Goal: Information Seeking & Learning: Learn about a topic

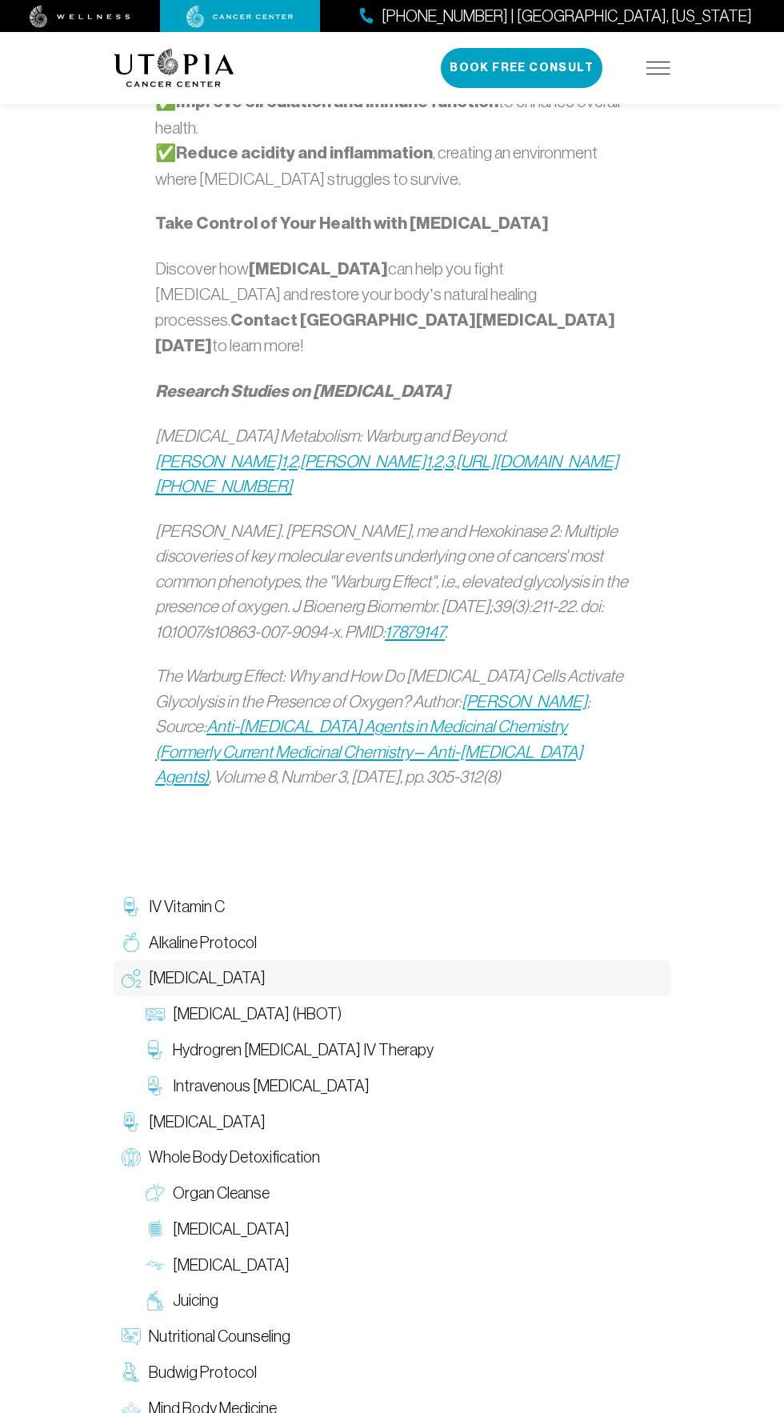
scroll to position [1912, 0]
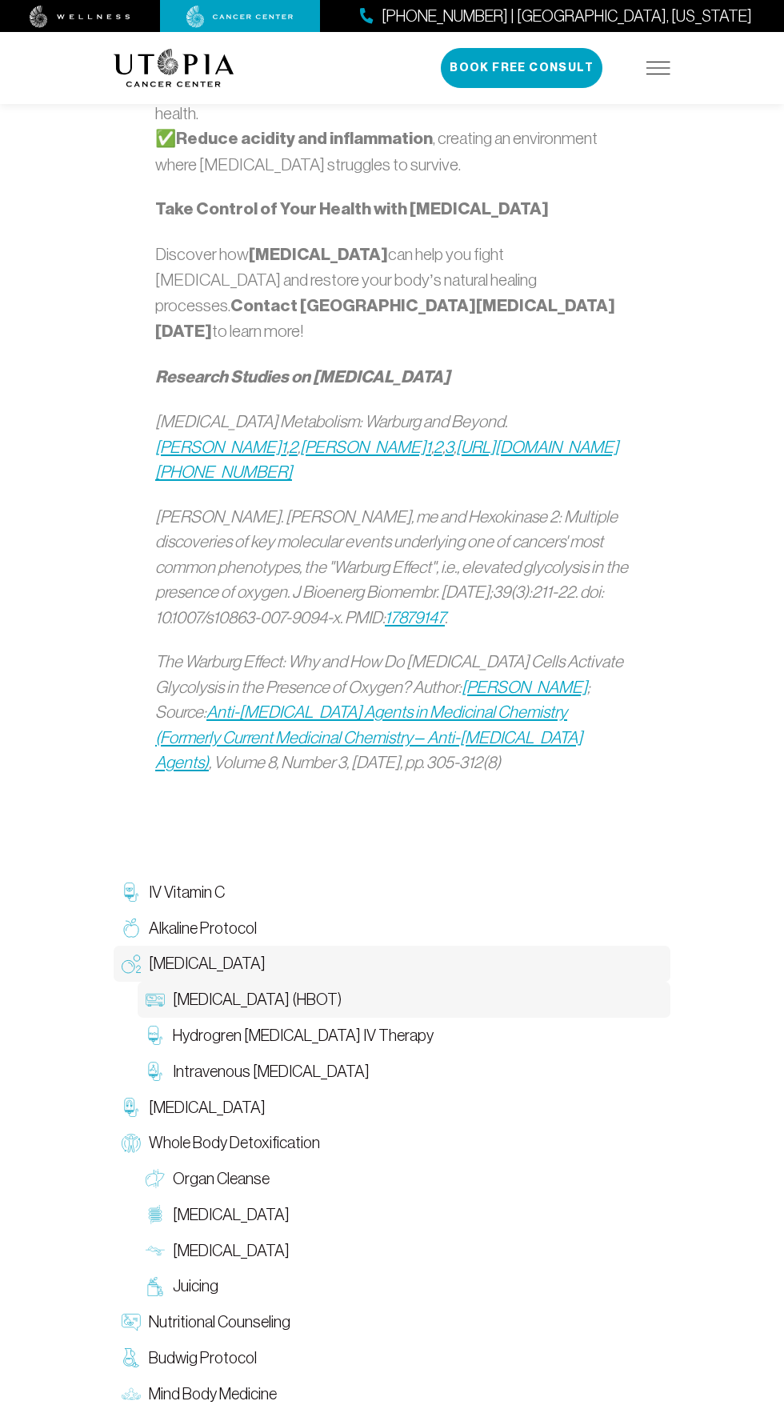
click at [342, 988] on span "[MEDICAL_DATA] (HBOT)" at bounding box center [257, 999] width 169 height 23
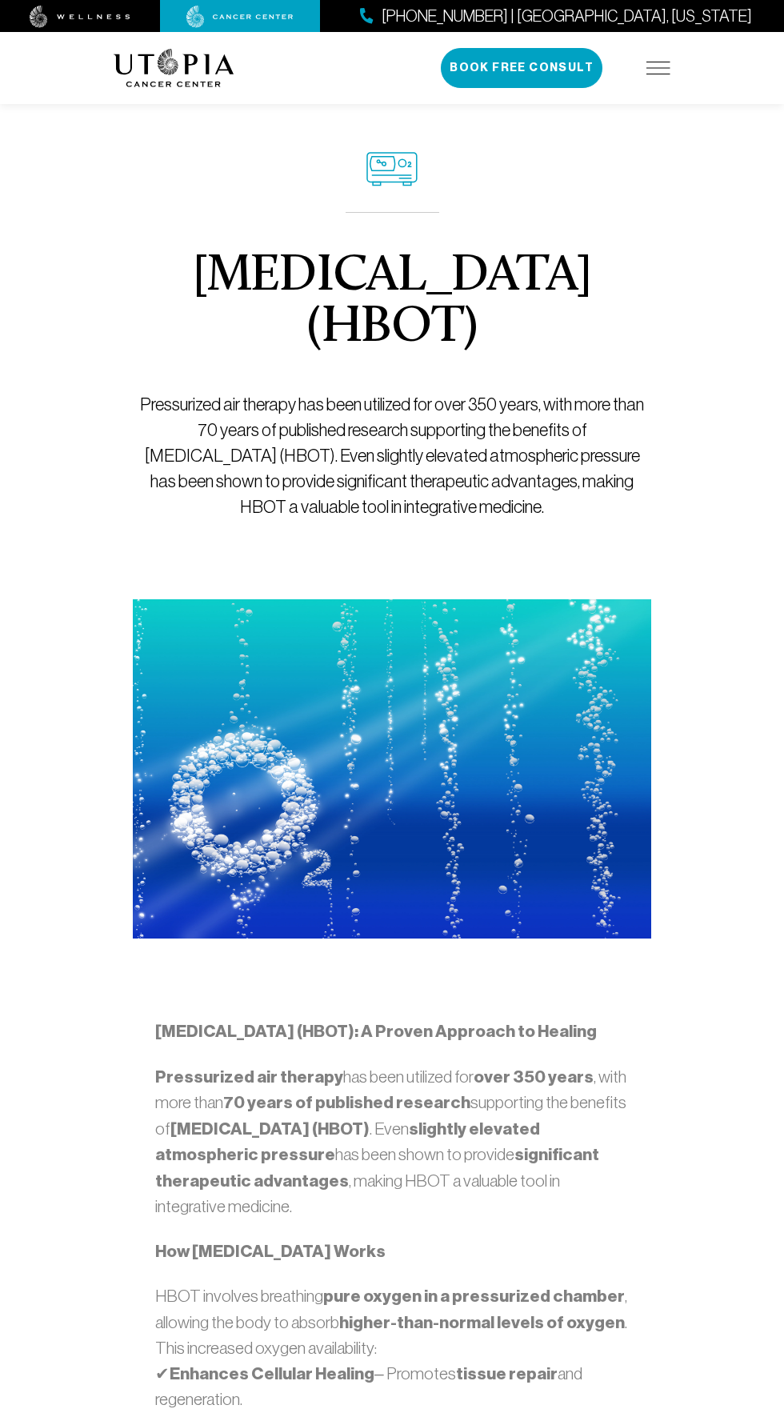
click at [599, 178] on div "Hyperbaric Oxygen Therapy (HBOT) Pressurized air therapy has been utilized for …" at bounding box center [392, 335] width 519 height 527
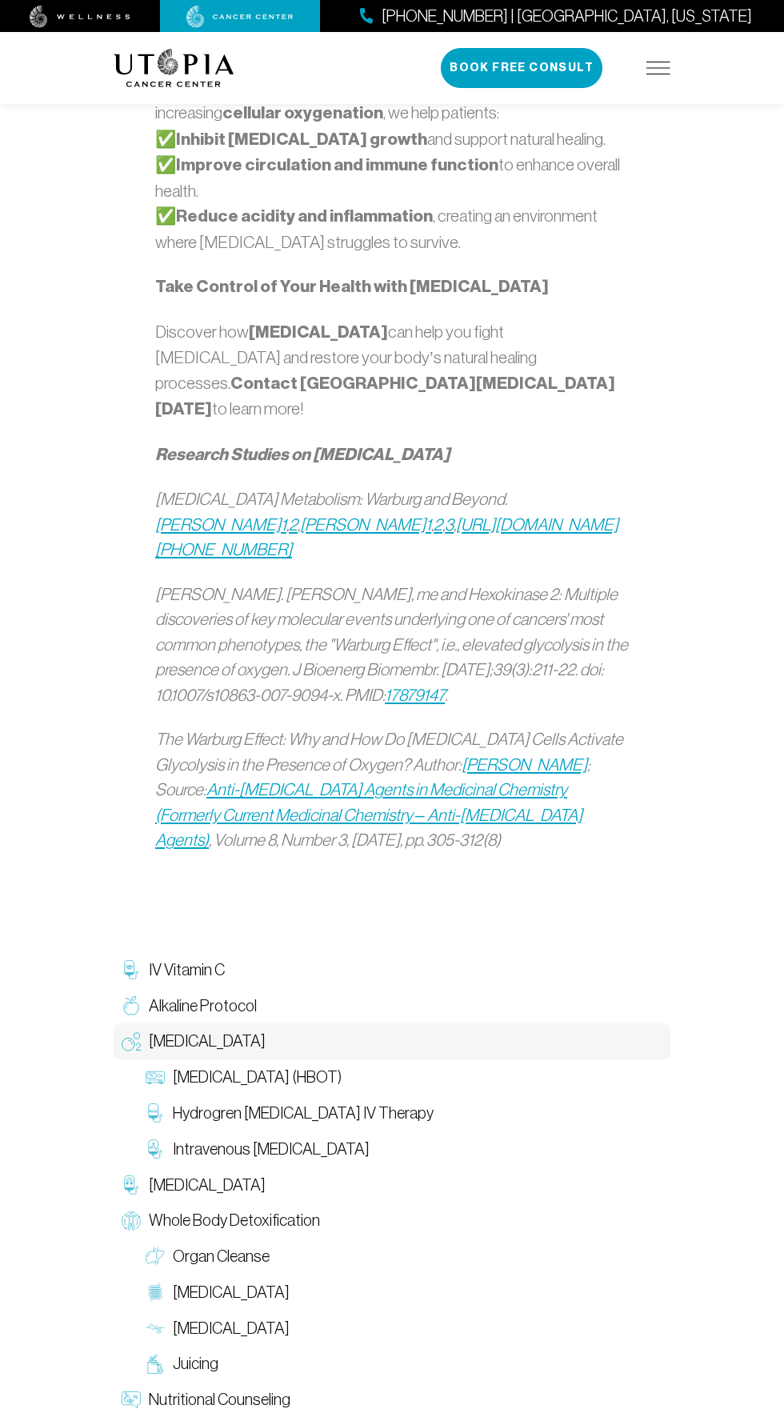
scroll to position [1912, 0]
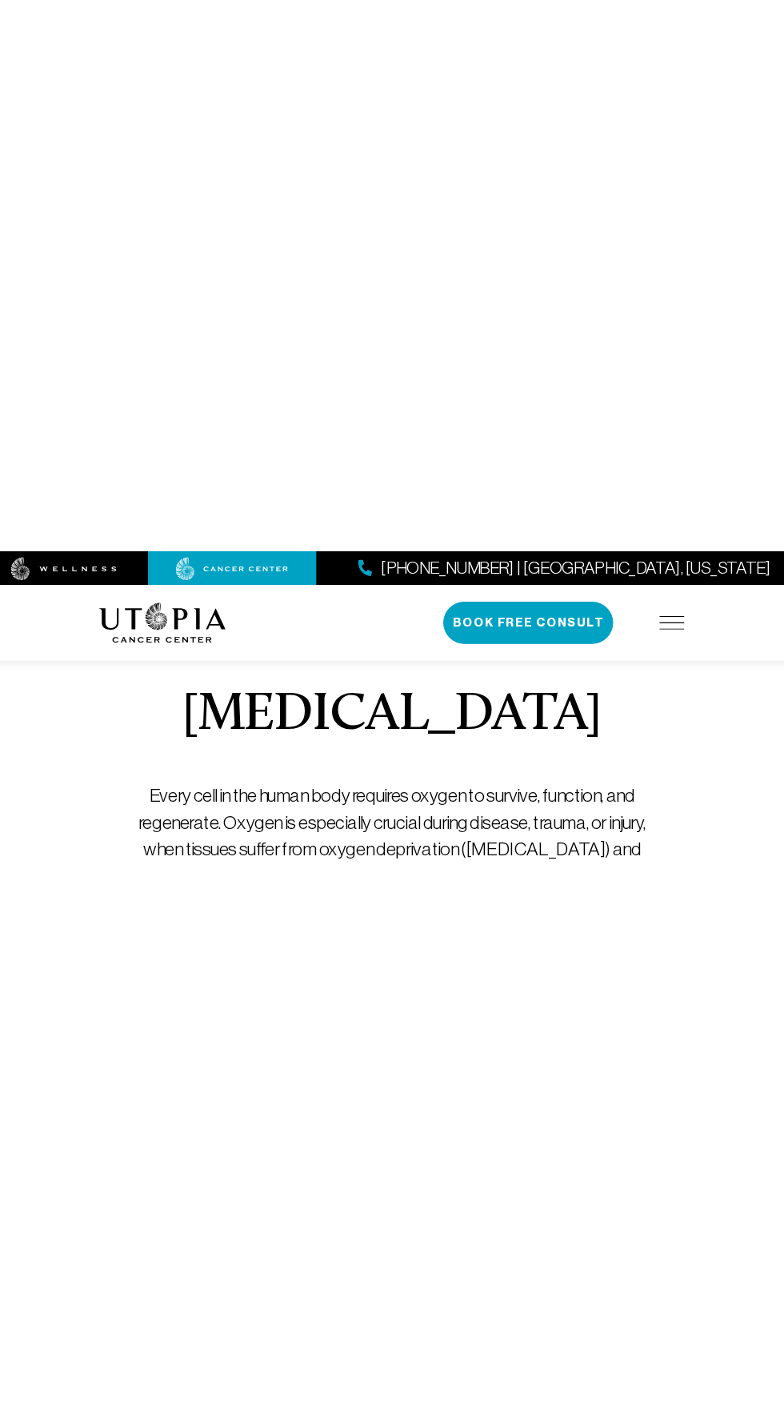
scroll to position [68, 0]
